Goal: Navigation & Orientation: Find specific page/section

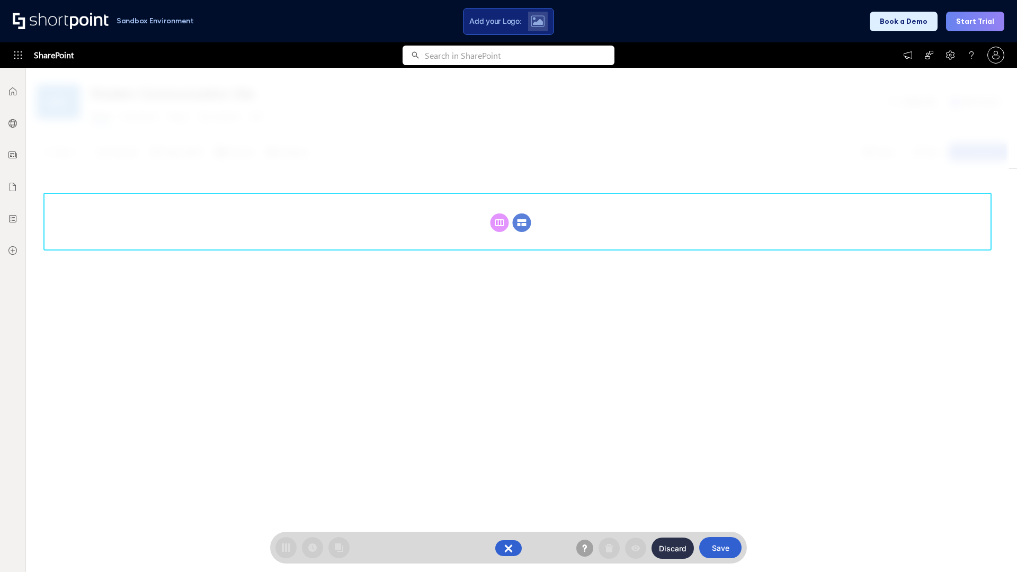
scroll to position [146, 0]
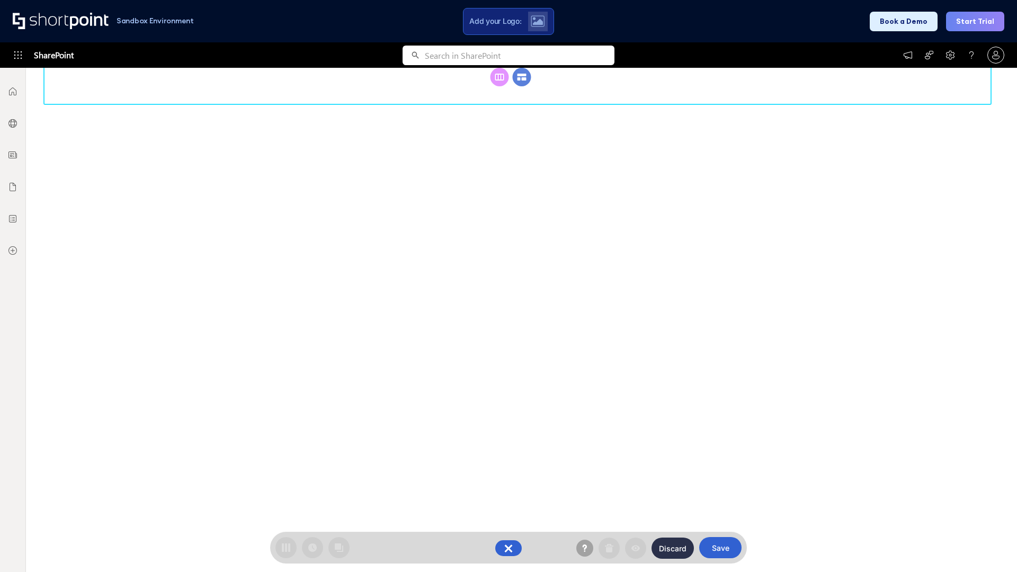
click at [522, 86] on circle at bounding box center [522, 77] width 19 height 19
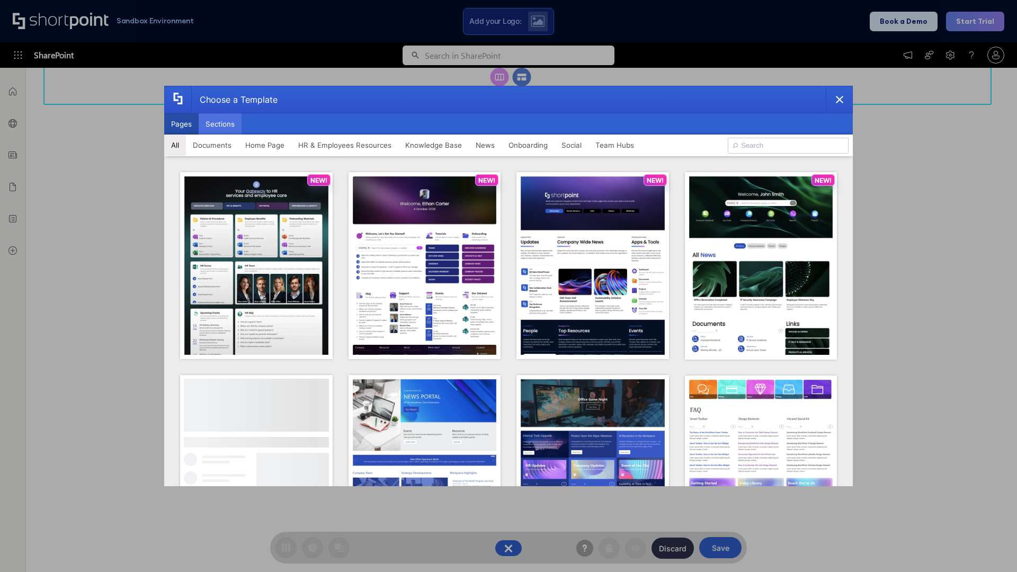
click at [220, 124] on button "Sections" at bounding box center [220, 123] width 43 height 21
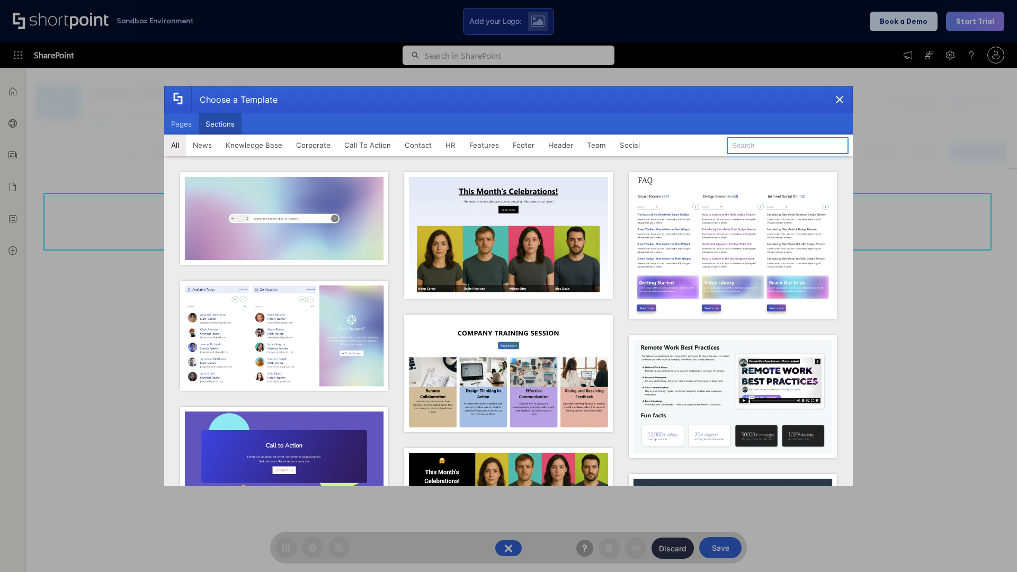
type input "Service Block 3"
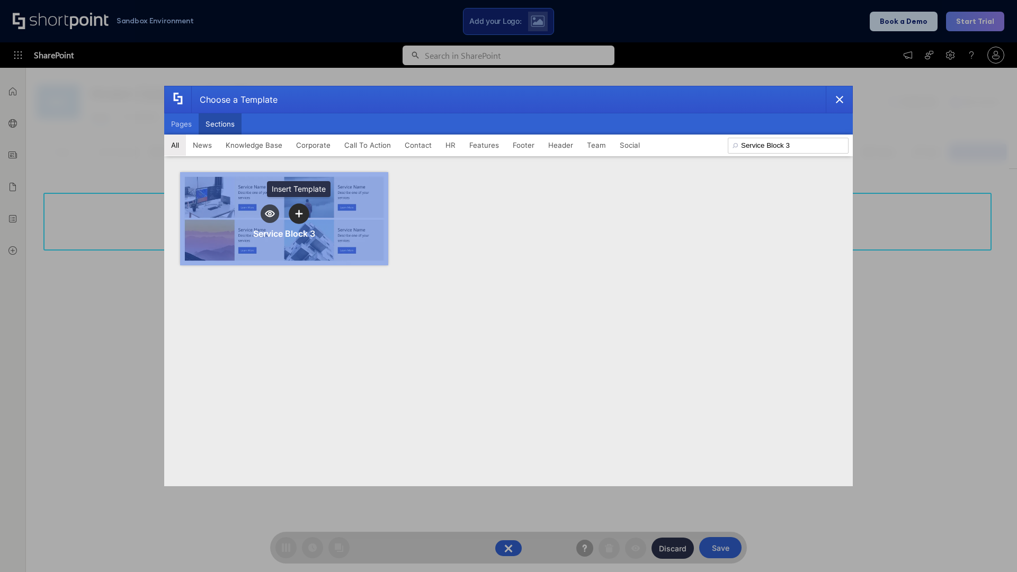
click at [299, 214] on icon "template selector" at bounding box center [298, 213] width 7 height 7
